Goal: Check status: Check status

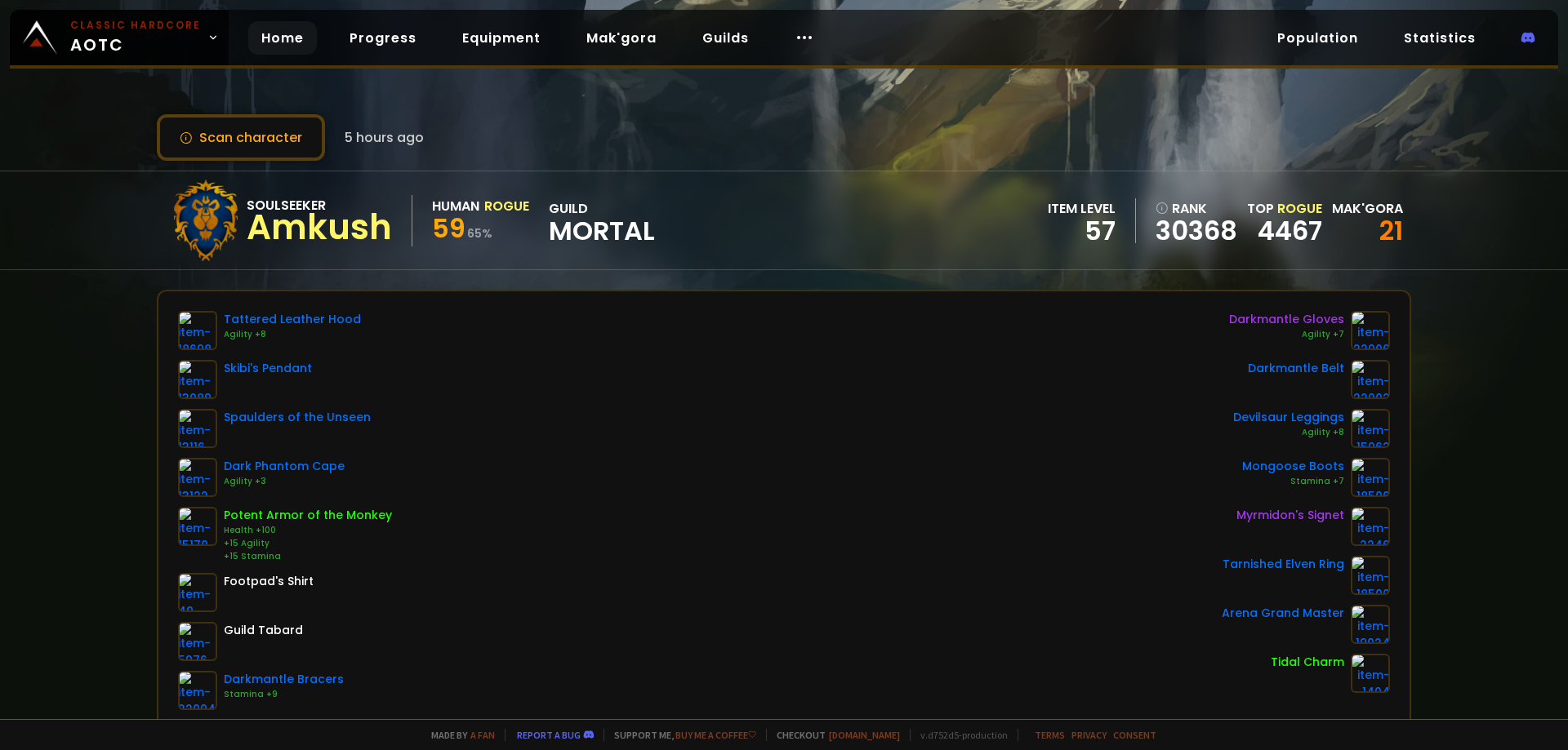
click at [259, 36] on link "Home" at bounding box center [282, 38] width 68 height 34
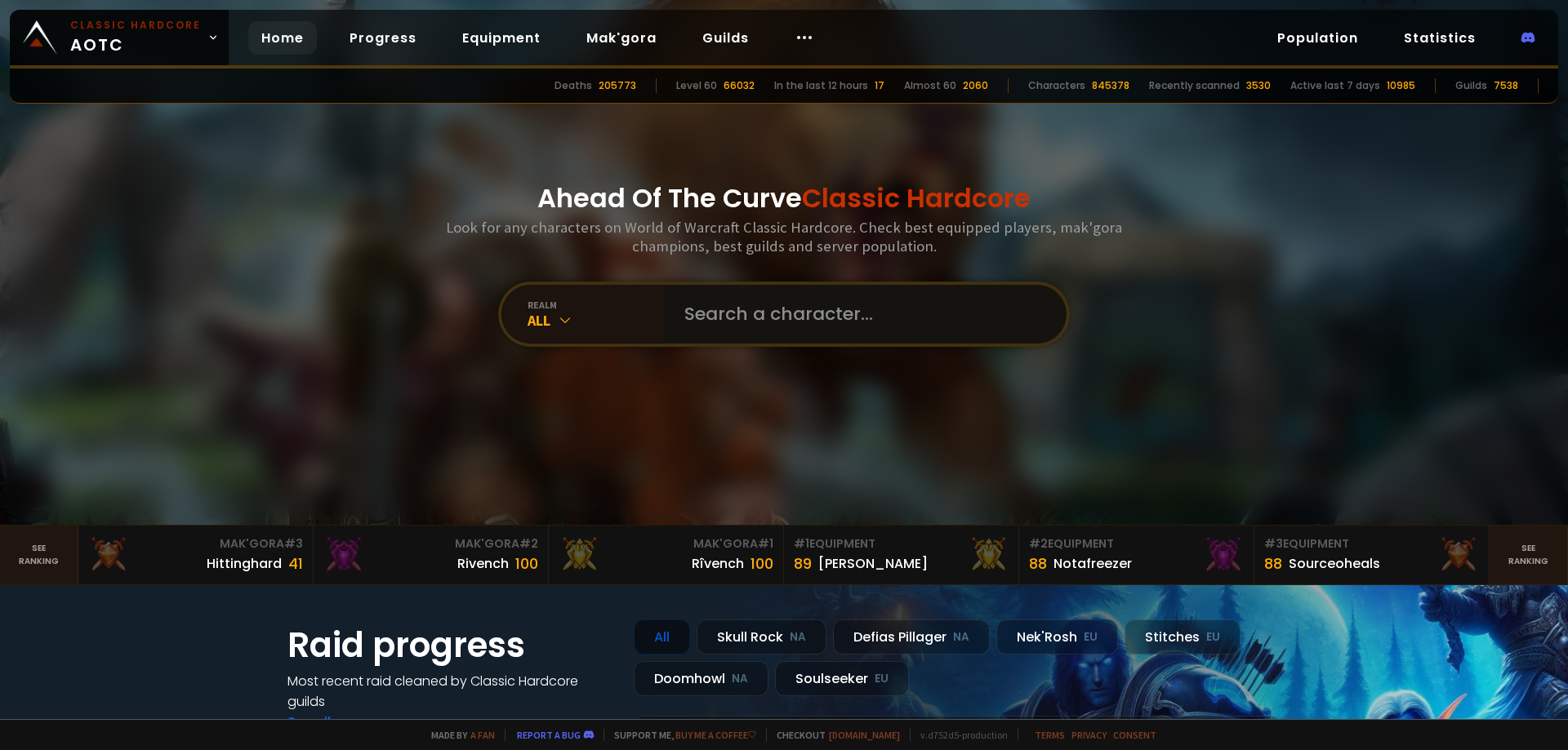
click at [714, 326] on input "text" at bounding box center [861, 314] width 373 height 59
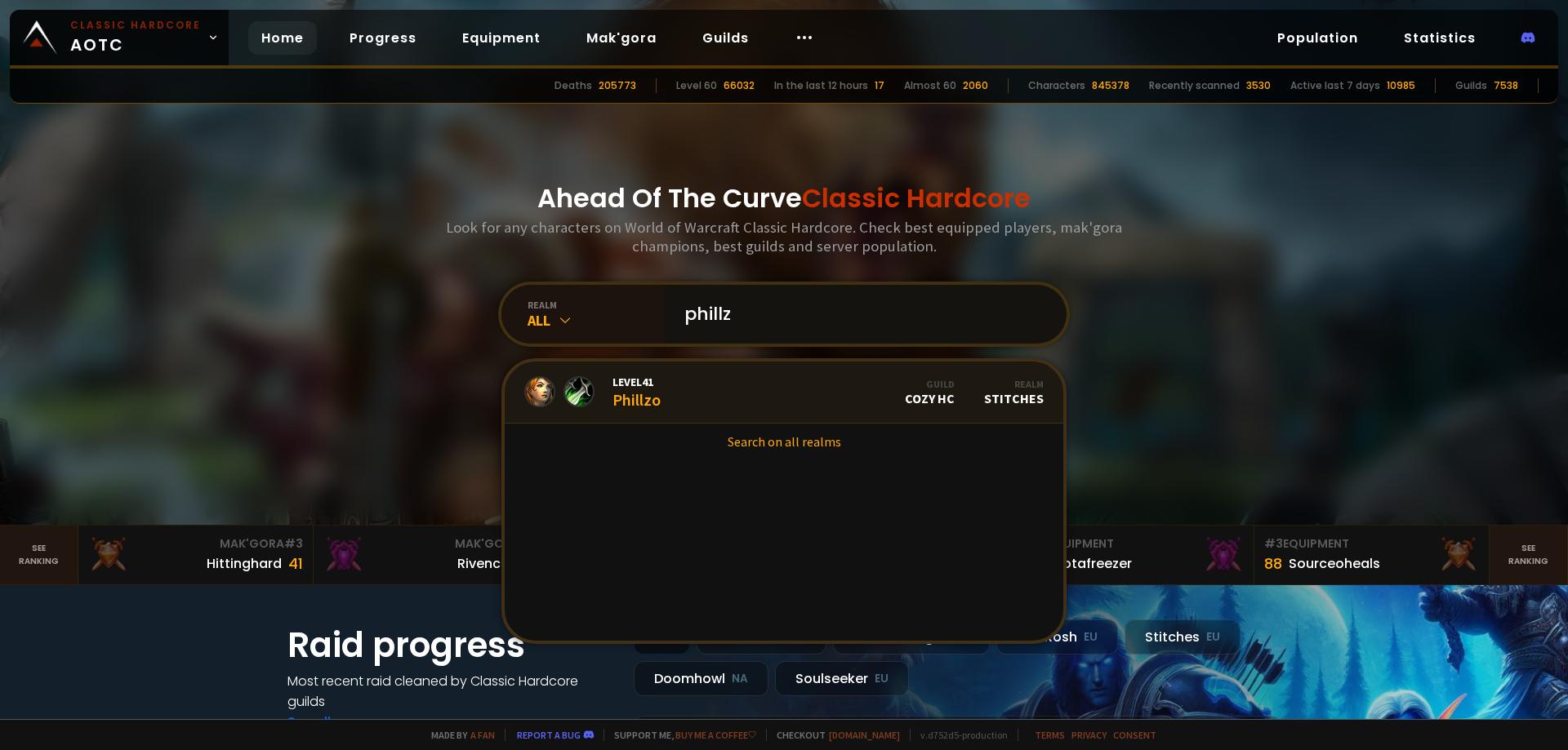
type input "phillz"
click at [738, 398] on link "Level 41 Phillzo Guild Cozy HC Realm Stitches" at bounding box center [784, 392] width 559 height 62
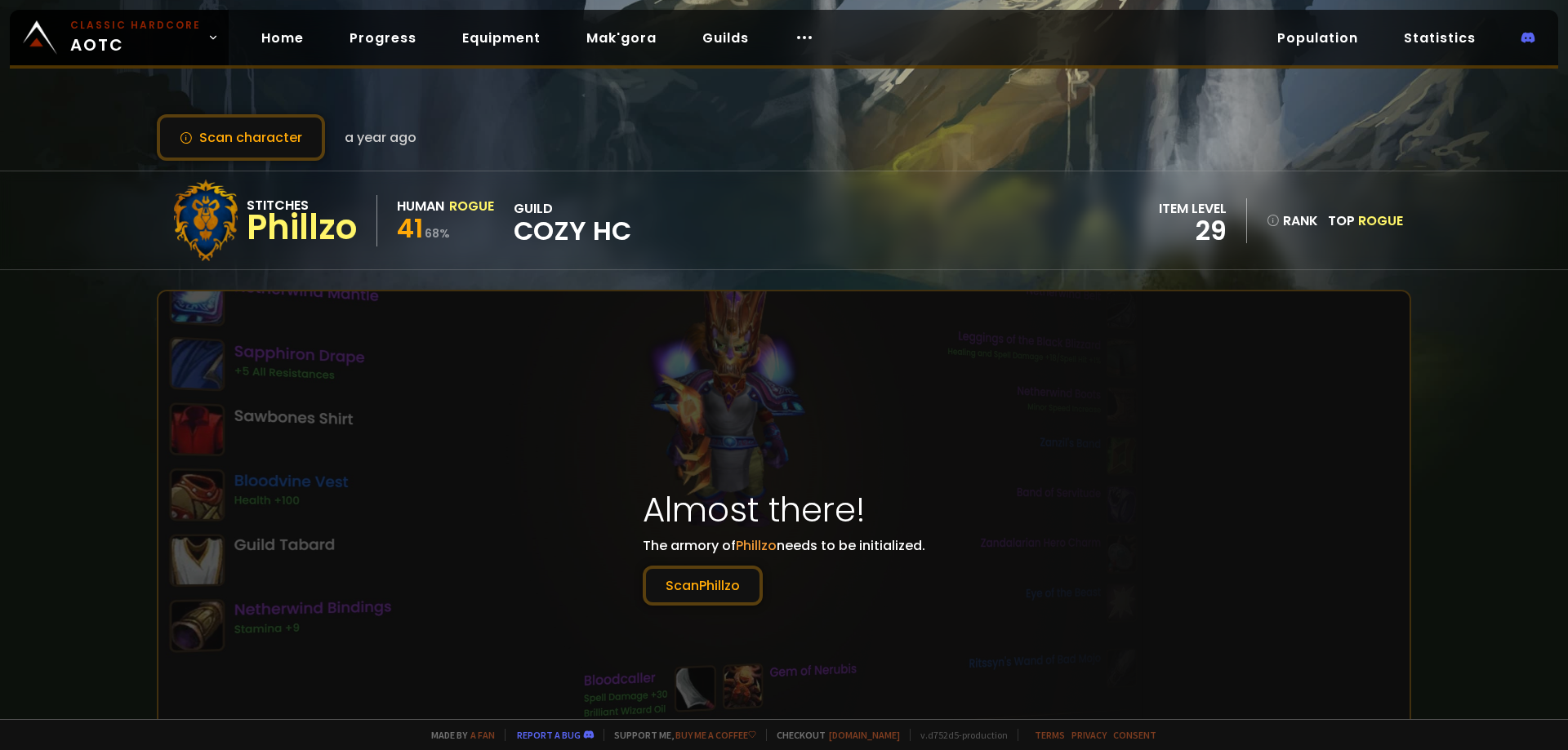
scroll to position [81, 0]
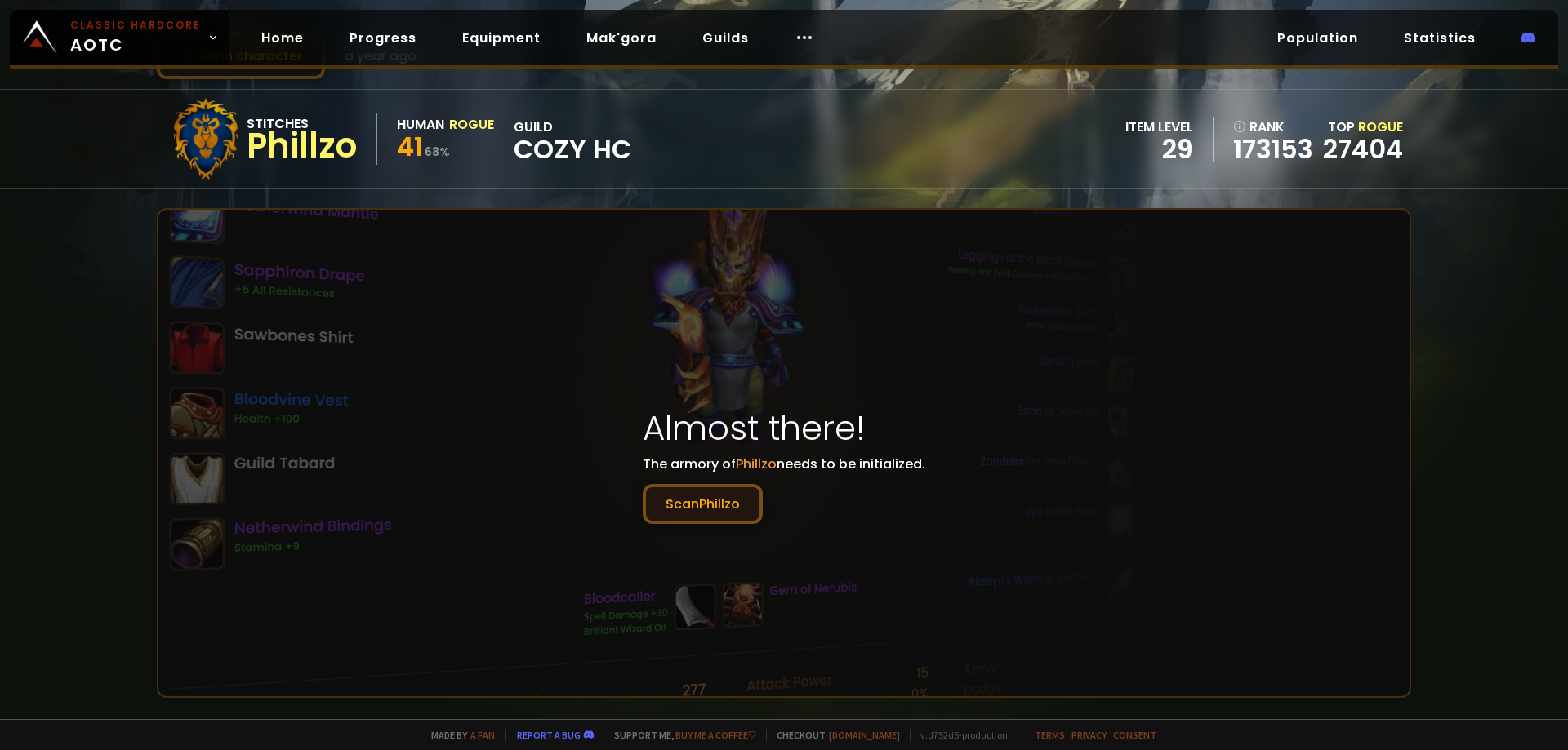
click at [706, 505] on button "Scan Phillzo" at bounding box center [703, 504] width 120 height 40
click at [732, 508] on button "Scan Phillzo" at bounding box center [703, 504] width 120 height 40
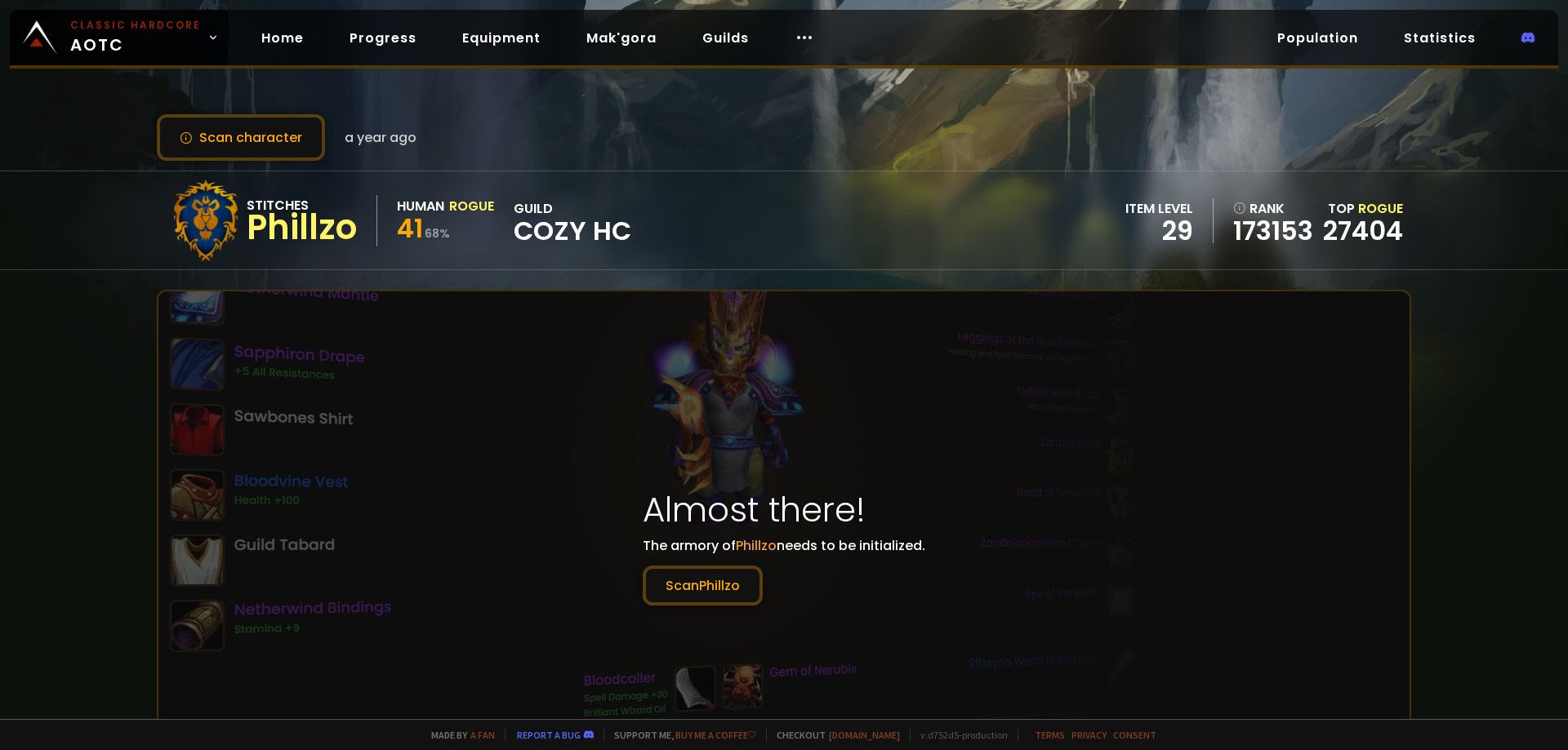
click at [272, 15] on div "Home Progress Equipment Mak'gora Guilds" at bounding box center [538, 37] width 618 height 53
click at [272, 31] on link "Home" at bounding box center [282, 38] width 68 height 34
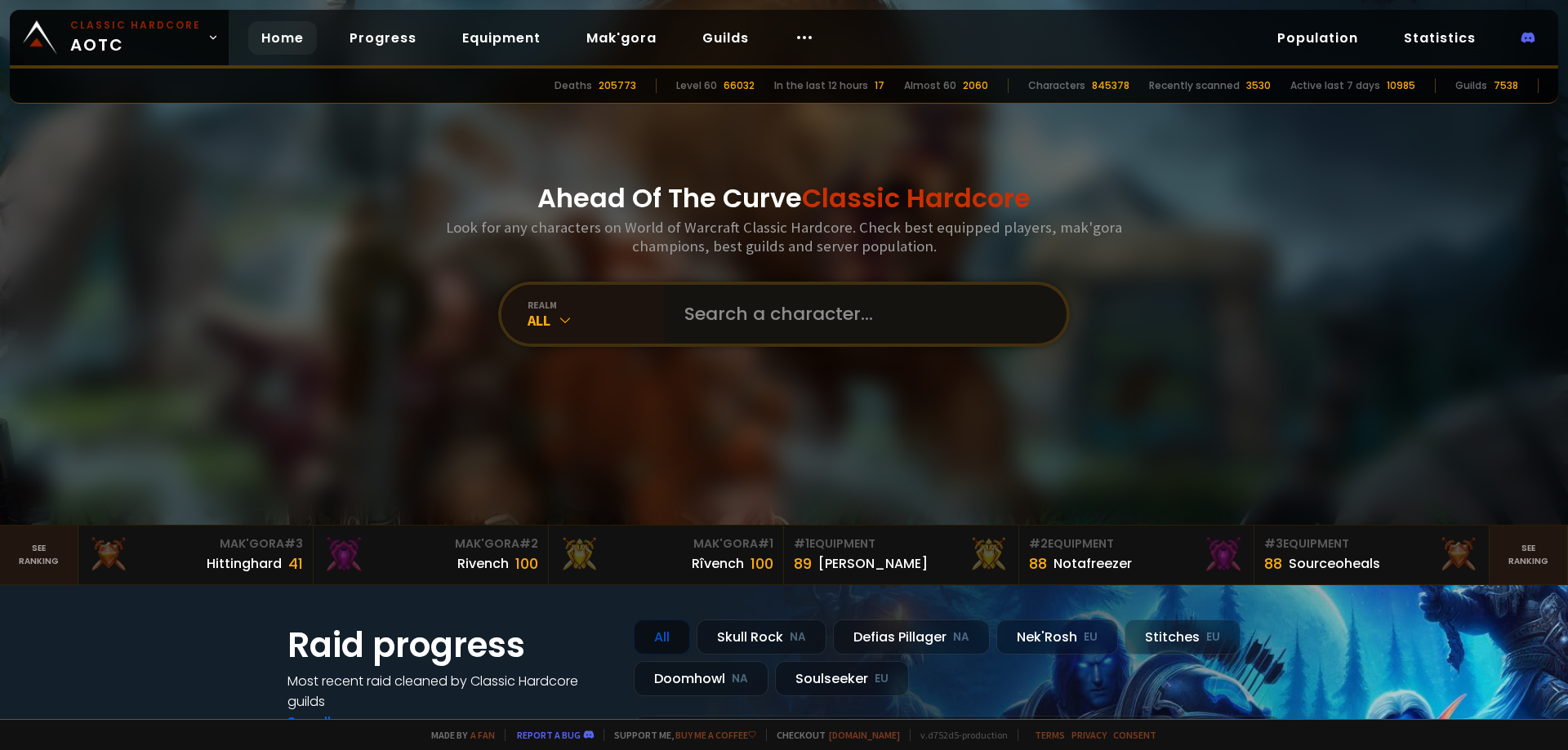
click at [674, 317] on input "text" at bounding box center [861, 314] width 373 height 59
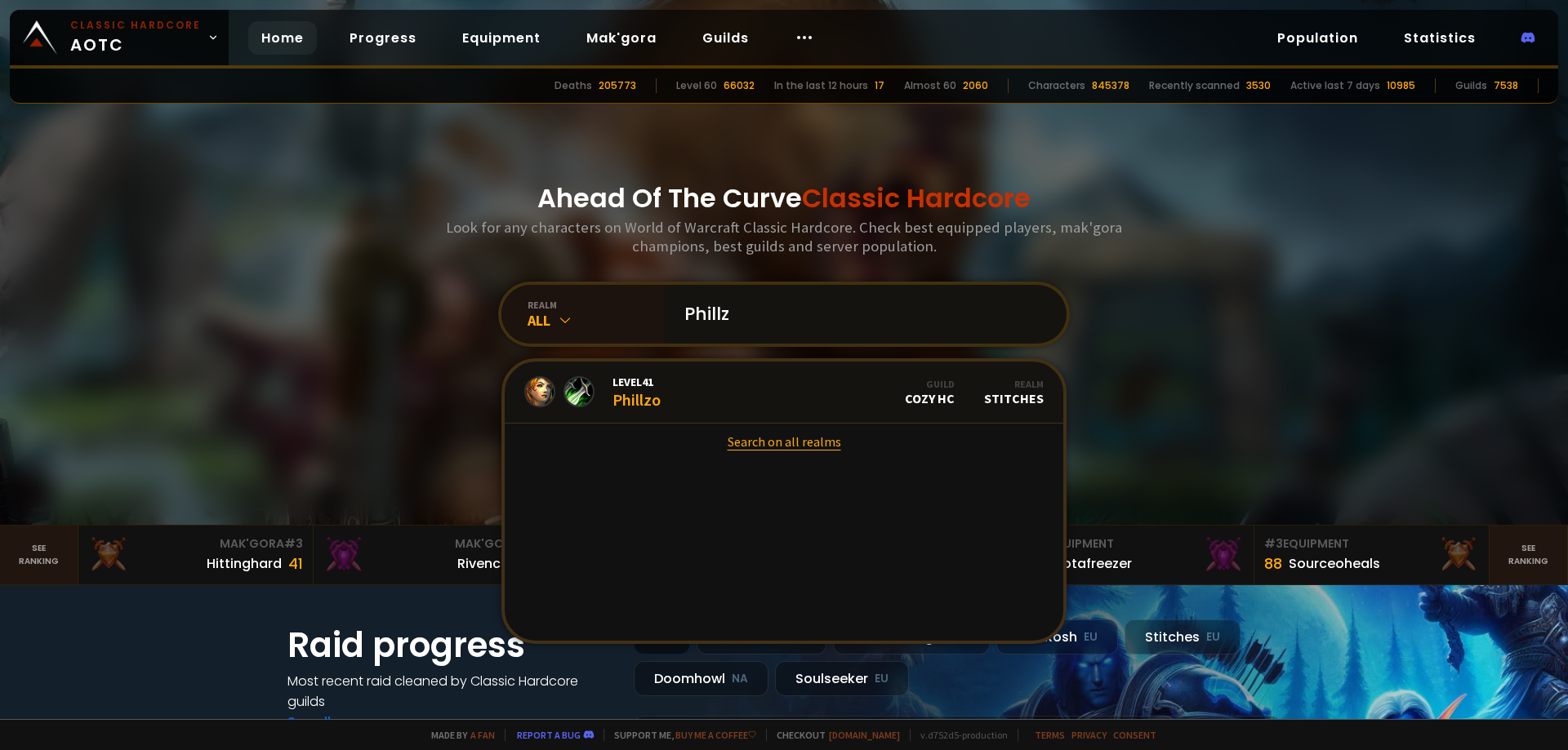
type input "Phillz"
click at [782, 447] on link "Search on all realms" at bounding box center [784, 442] width 559 height 36
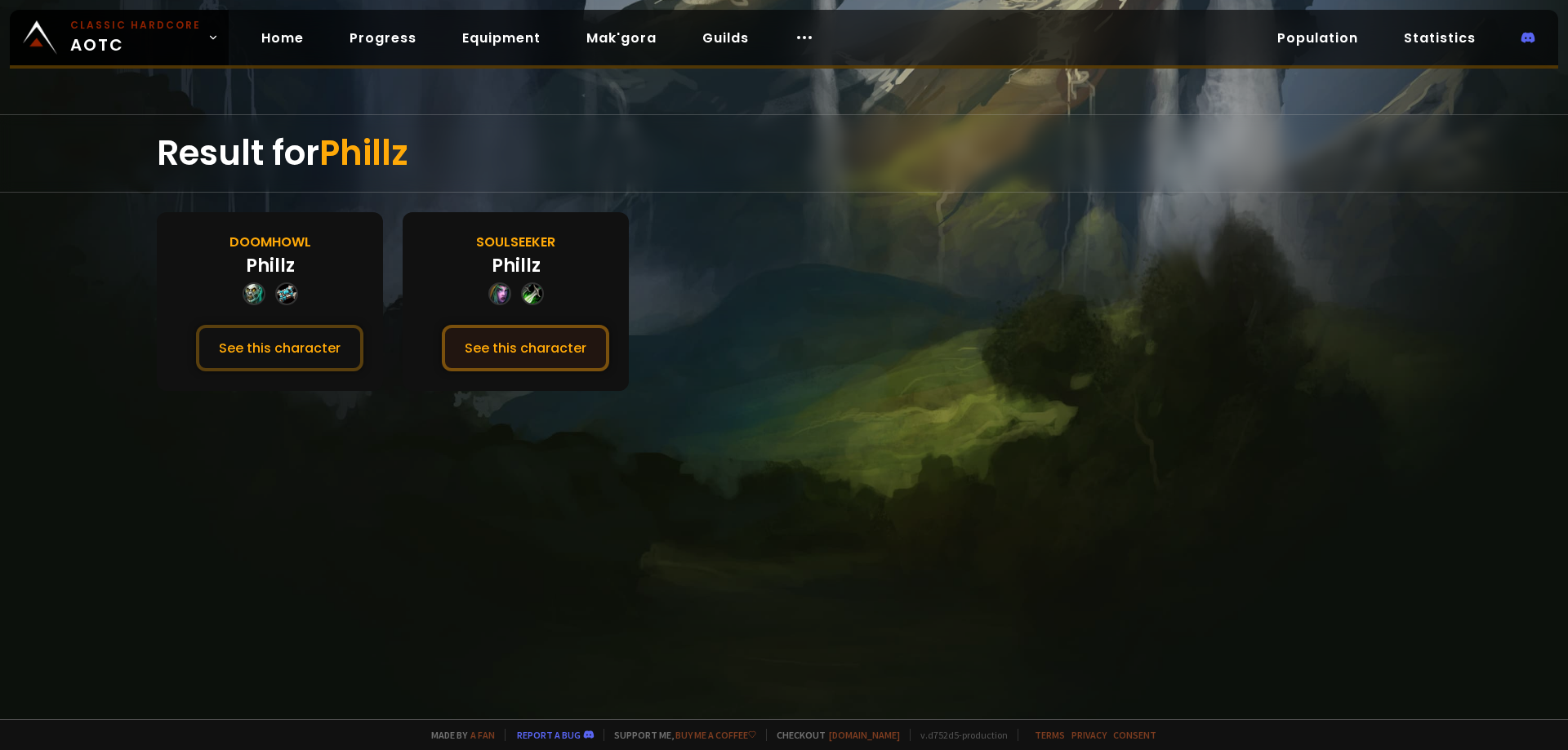
click at [527, 357] on button "See this character" at bounding box center [525, 348] width 168 height 47
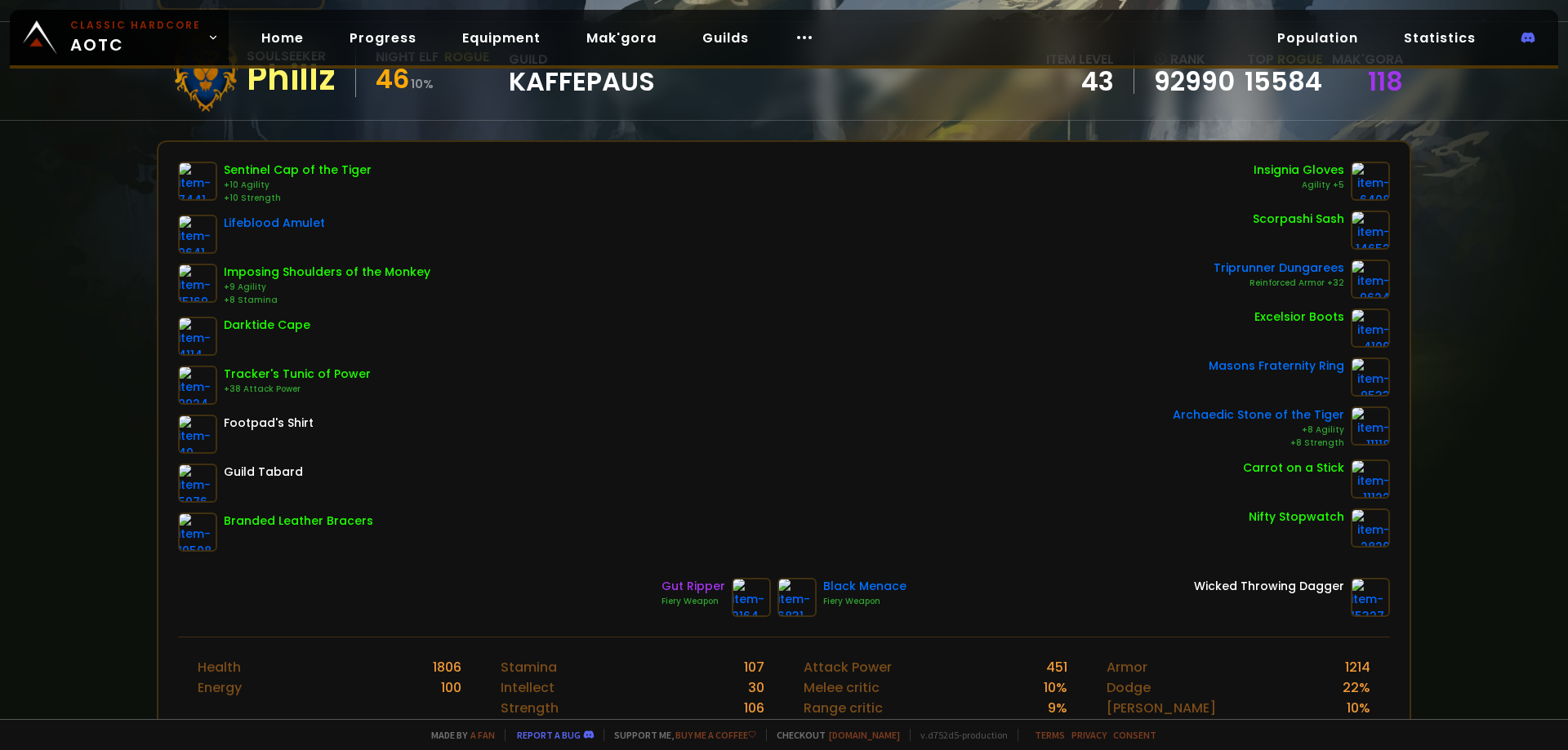
scroll to position [135, 0]
